Goal: Information Seeking & Learning: Learn about a topic

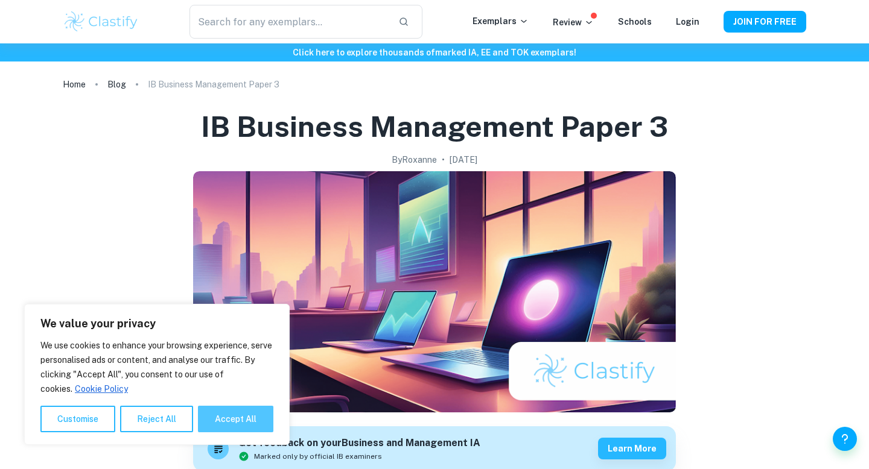
click at [222, 427] on button "Accept All" at bounding box center [235, 419] width 75 height 27
checkbox input "true"
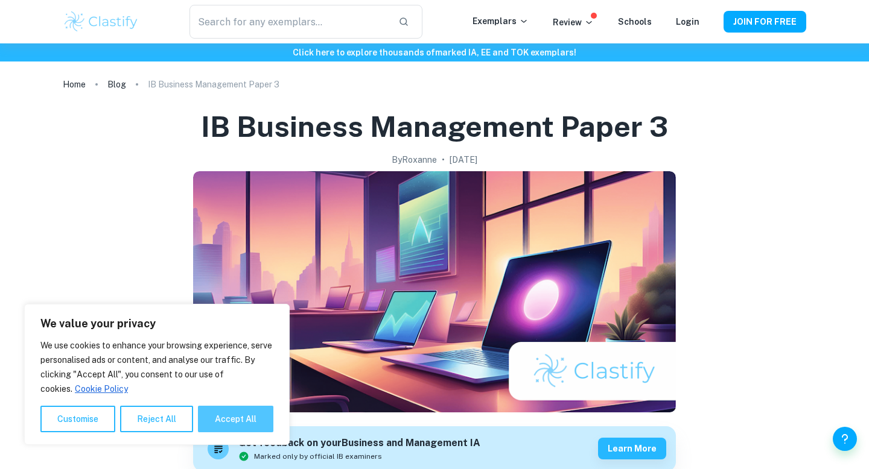
checkbox input "true"
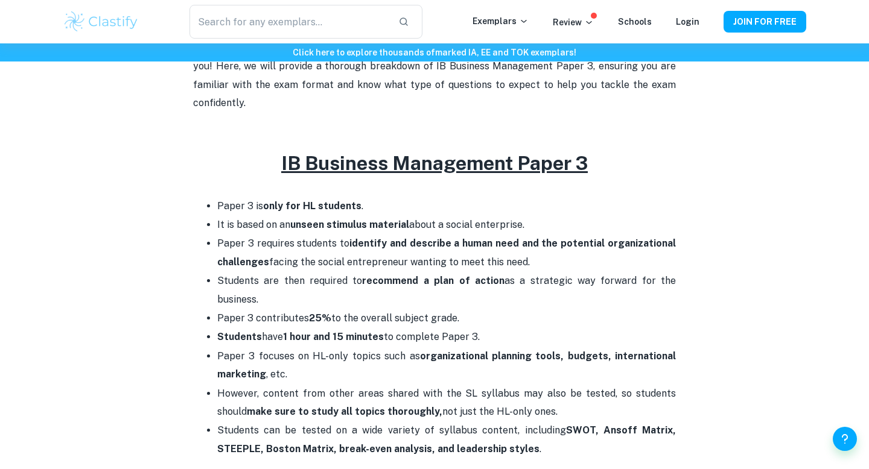
scroll to position [451, 0]
drag, startPoint x: 217, startPoint y: 224, endPoint x: 548, endPoint y: 244, distance: 331.2
click at [548, 244] on p "Paper 3 requires students to identify and describe a human need and the potenti…" at bounding box center [446, 253] width 459 height 37
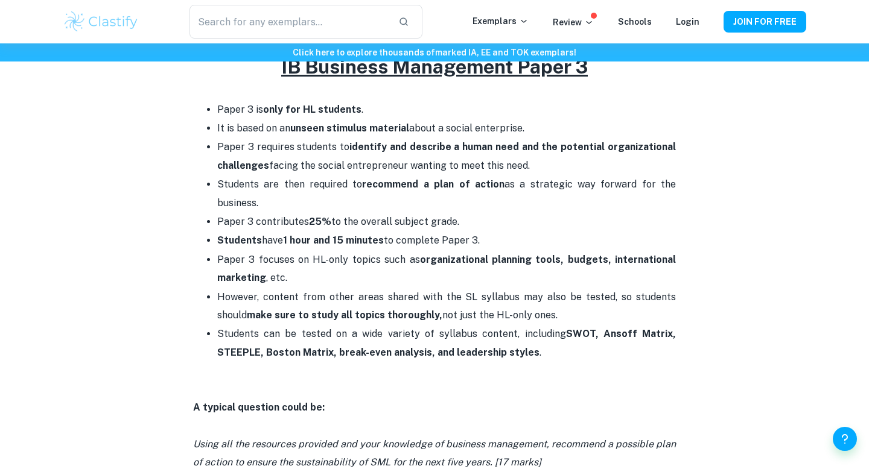
scroll to position [550, 0]
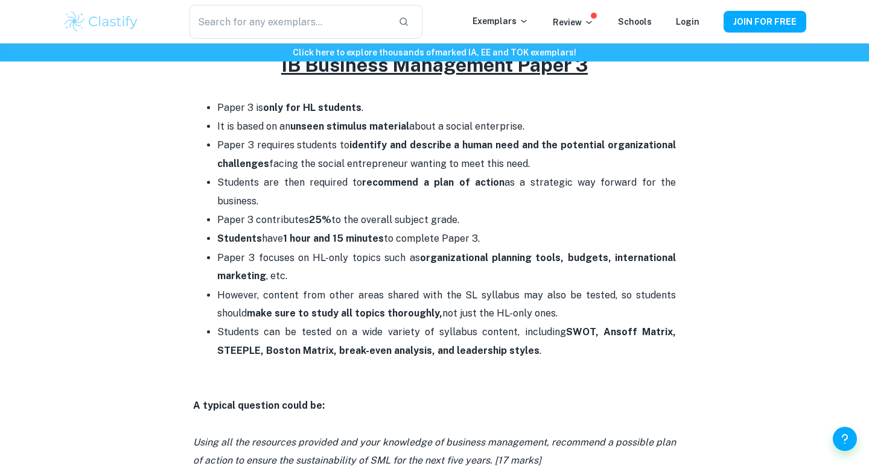
drag, startPoint x: 426, startPoint y: 221, endPoint x: 428, endPoint y: 246, distance: 25.5
click at [428, 249] on p "Paper 3 focuses on HL-only topics such as organizational planning tools, budget…" at bounding box center [446, 267] width 459 height 37
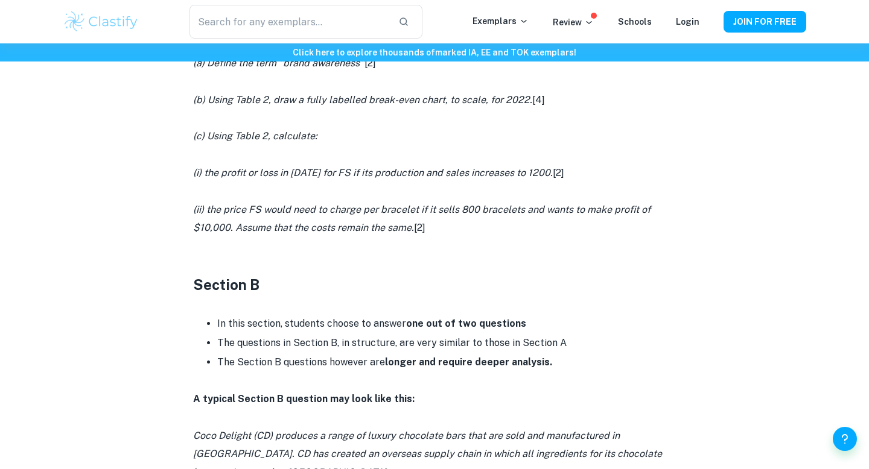
scroll to position [1278, 0]
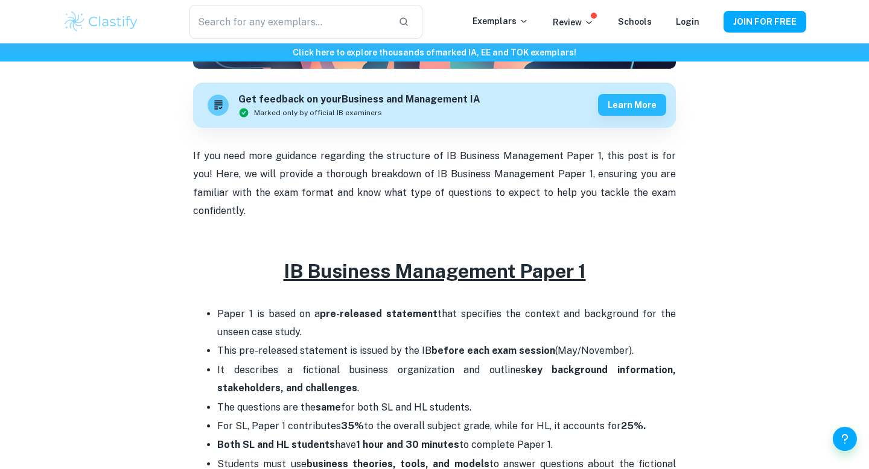
scroll to position [345, 0]
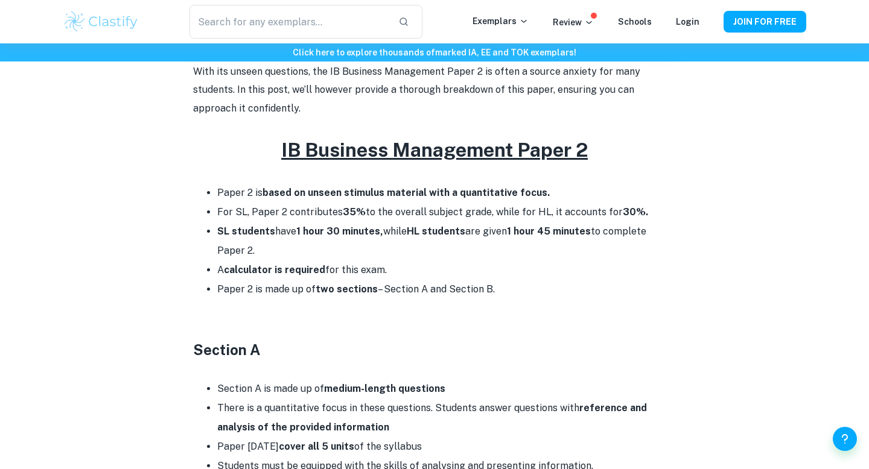
scroll to position [429, 0]
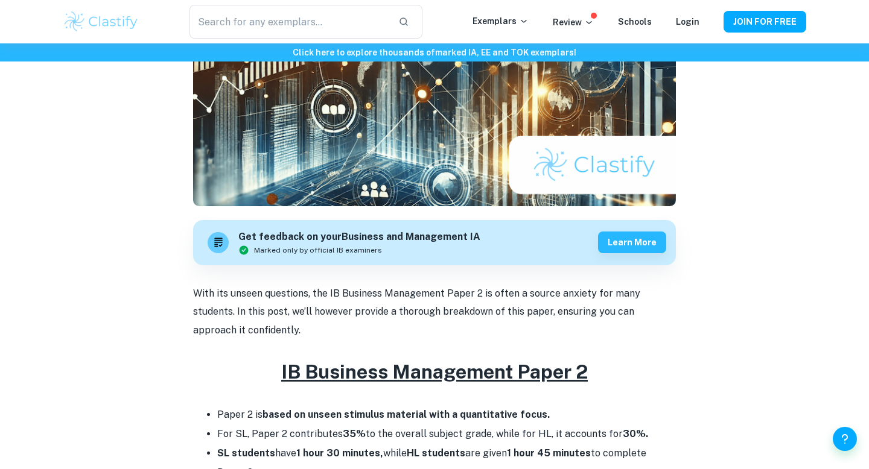
scroll to position [424, 0]
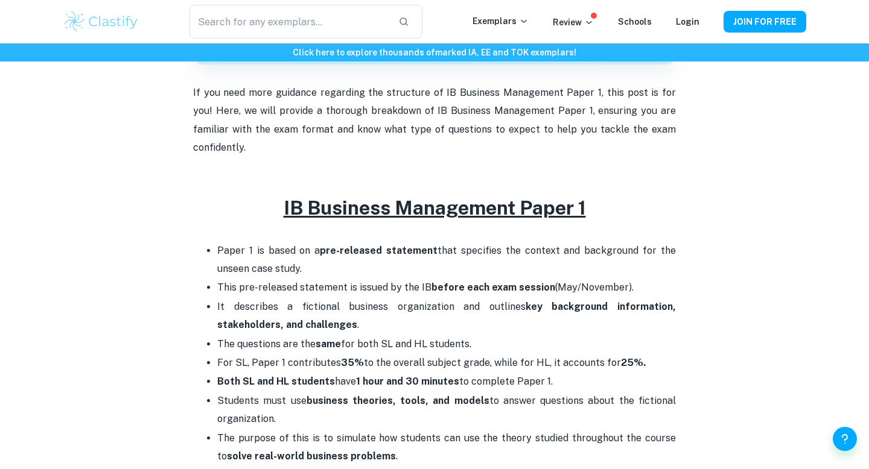
scroll to position [409, 0]
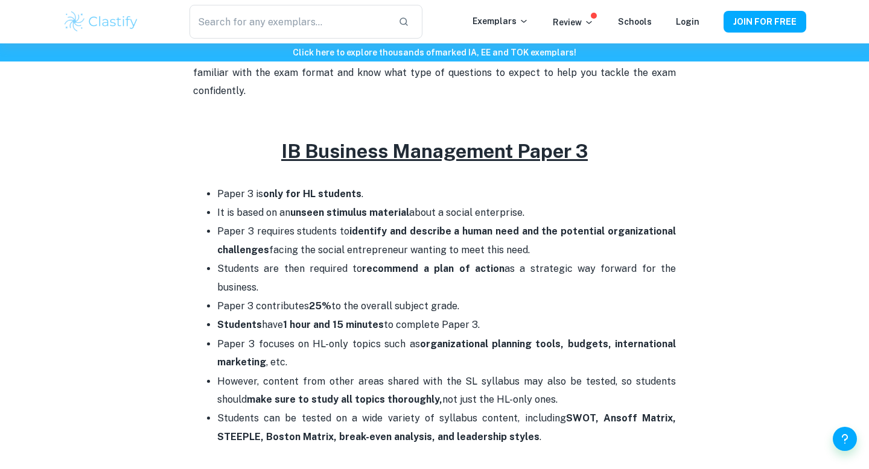
scroll to position [468, 0]
